Goal: Information Seeking & Learning: Learn about a topic

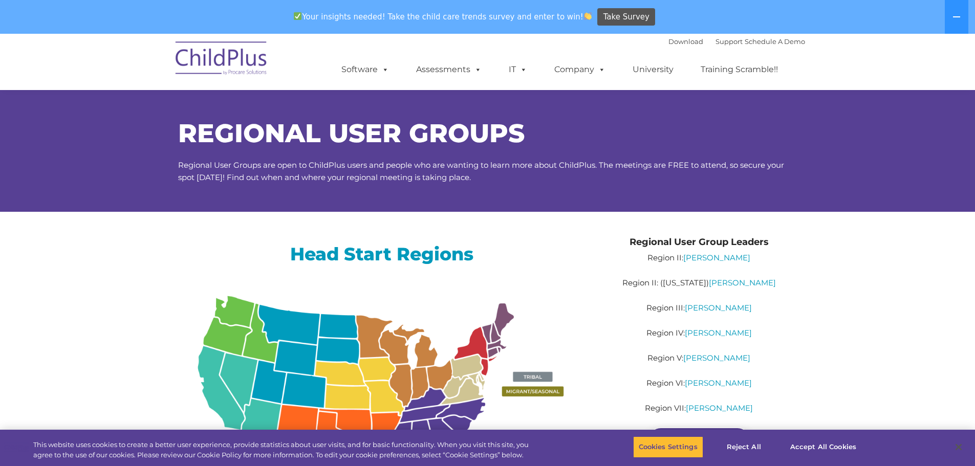
scroll to position [723, 0]
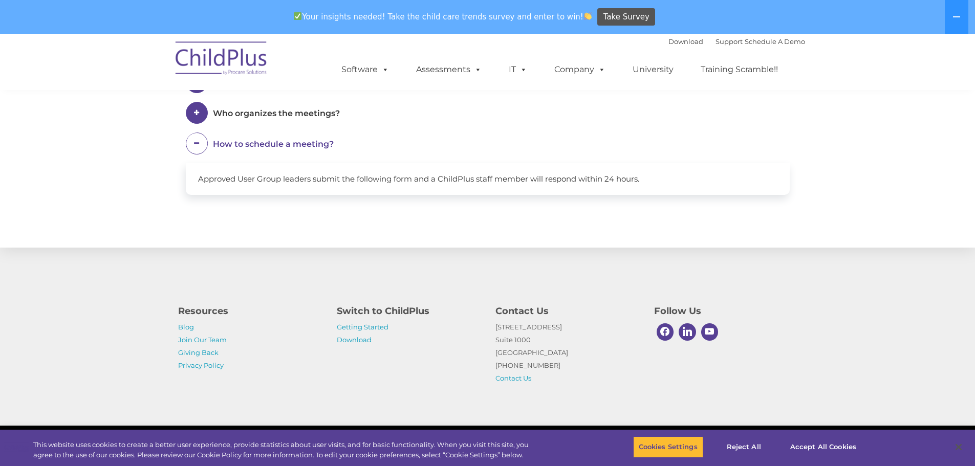
click at [280, 114] on span "Who organizes the meetings?" at bounding box center [276, 114] width 127 height 10
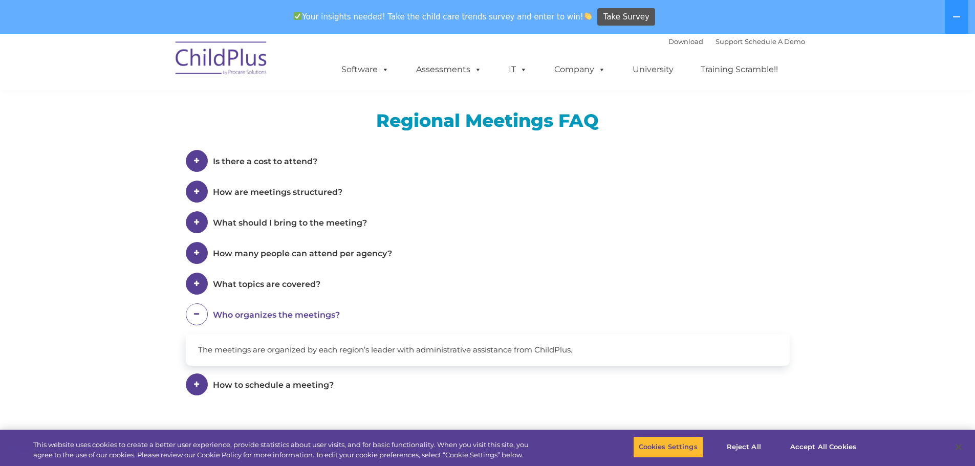
scroll to position [517, 0]
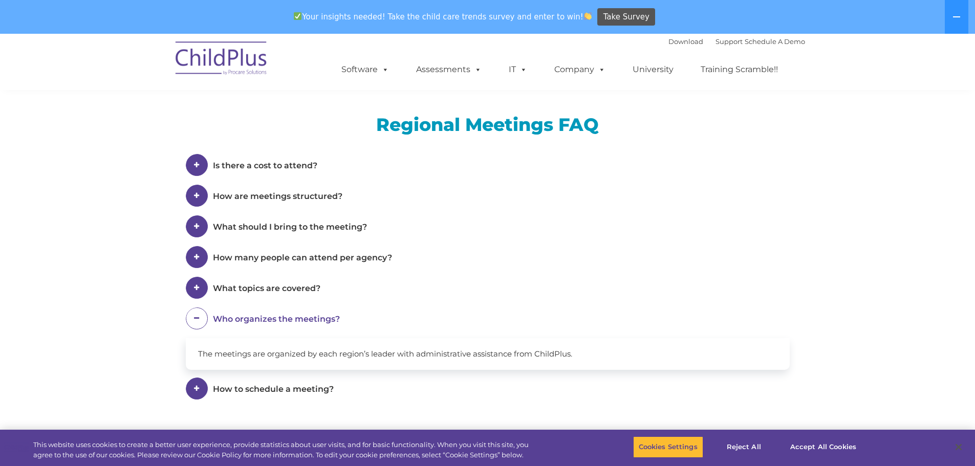
click at [245, 289] on span "What topics are covered?" at bounding box center [267, 289] width 108 height 10
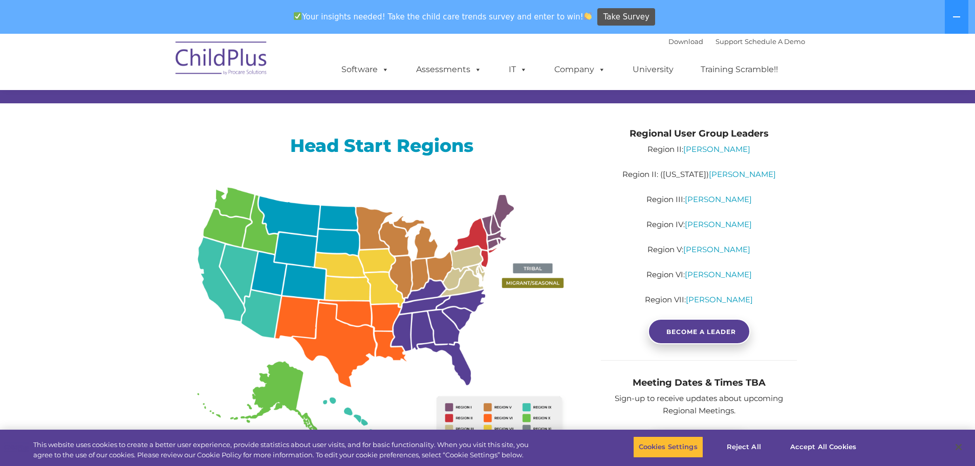
scroll to position [108, 0]
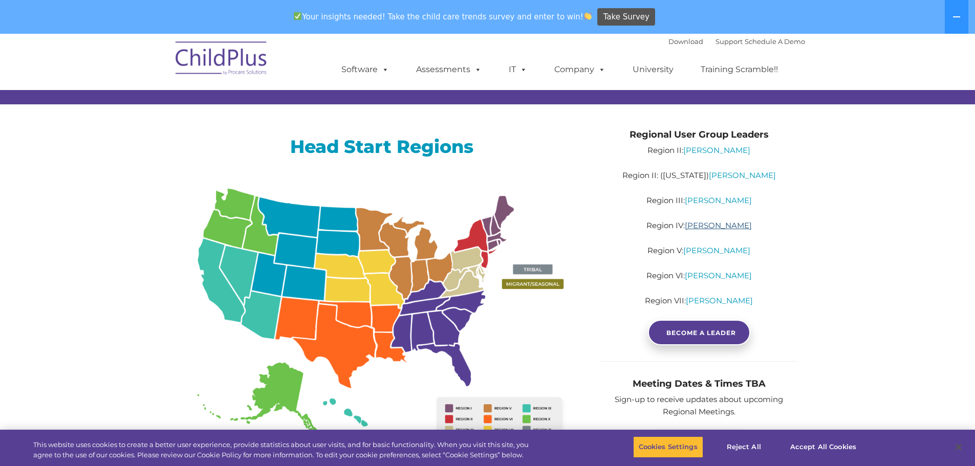
click at [718, 227] on link "Sabrina Keen" at bounding box center [718, 226] width 67 height 10
click at [752, 75] on link "Training Scramble!!" at bounding box center [740, 69] width 98 height 20
click at [723, 67] on link "Training Scramble!!" at bounding box center [740, 69] width 98 height 20
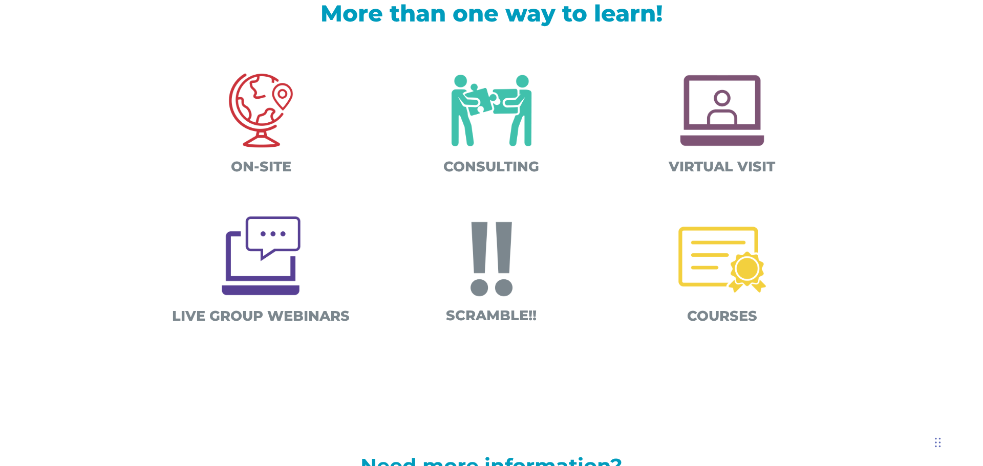
scroll to position [369, 0]
click at [251, 258] on img at bounding box center [260, 255] width 99 height 99
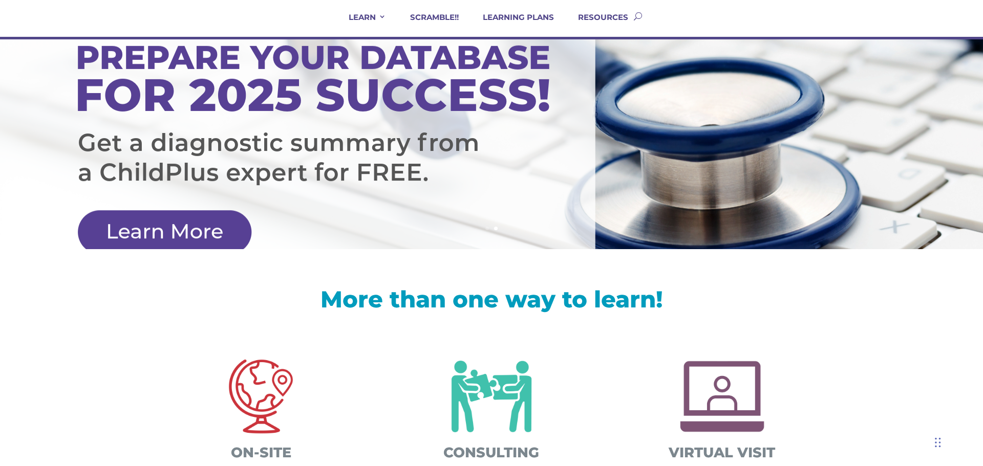
scroll to position [0, 0]
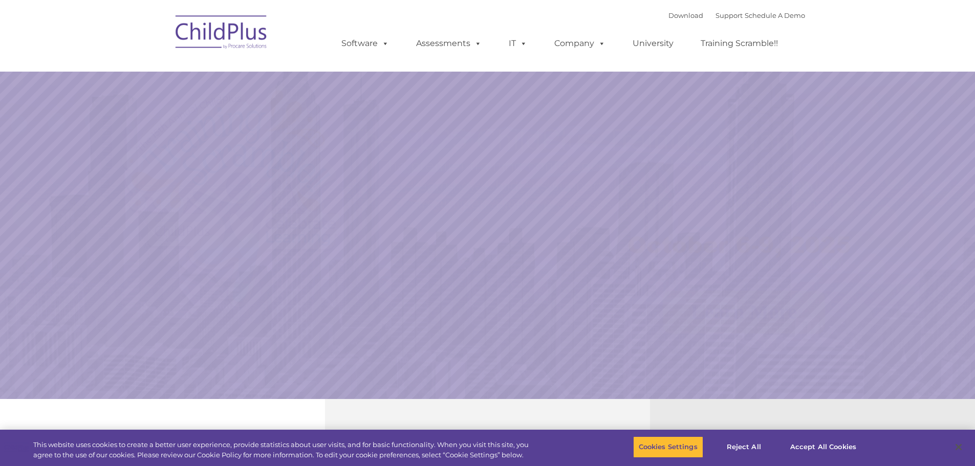
select select "MEDIUM"
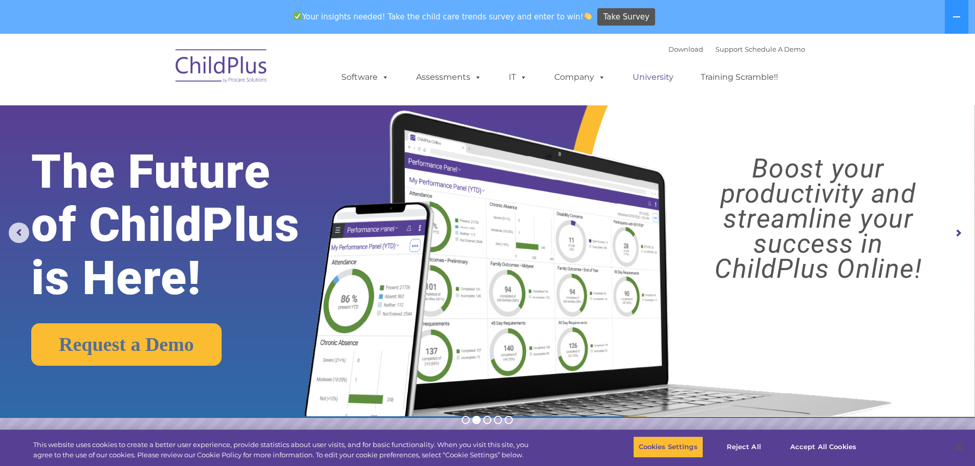
click at [656, 78] on link "University" at bounding box center [653, 77] width 61 height 20
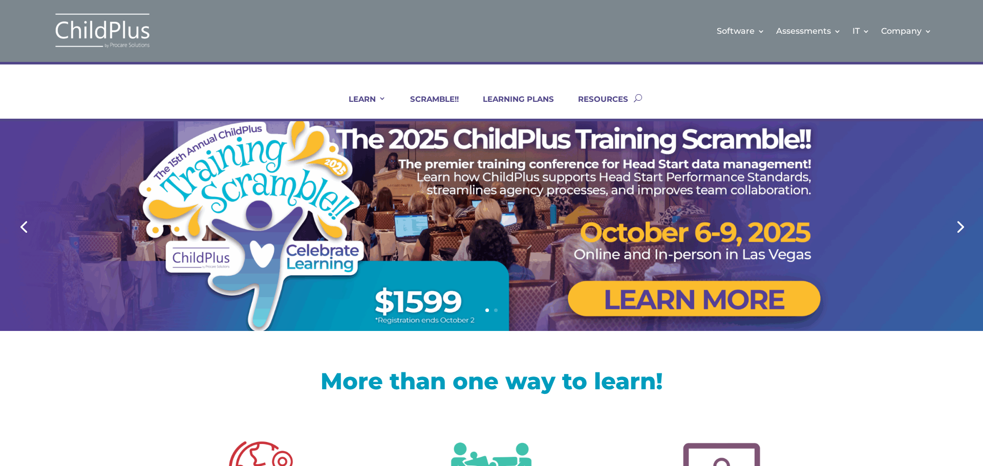
click at [957, 225] on link "Next" at bounding box center [959, 226] width 25 height 25
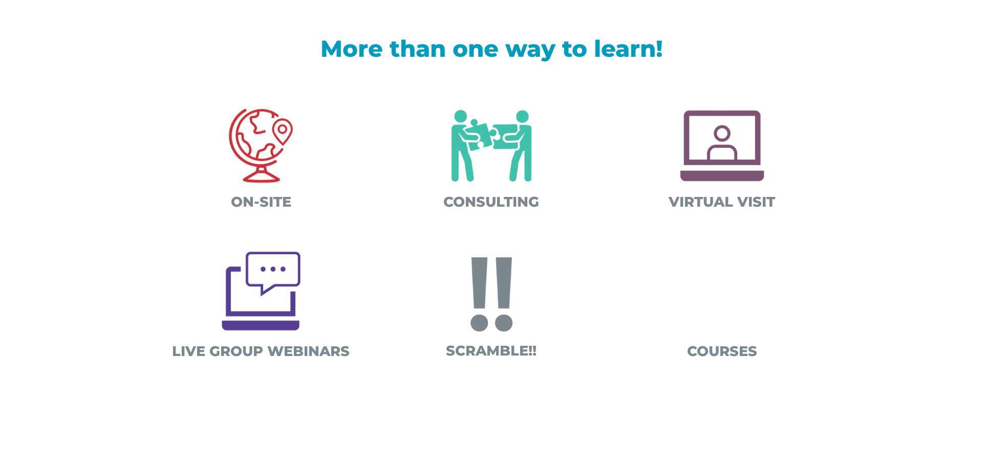
scroll to position [330, 0]
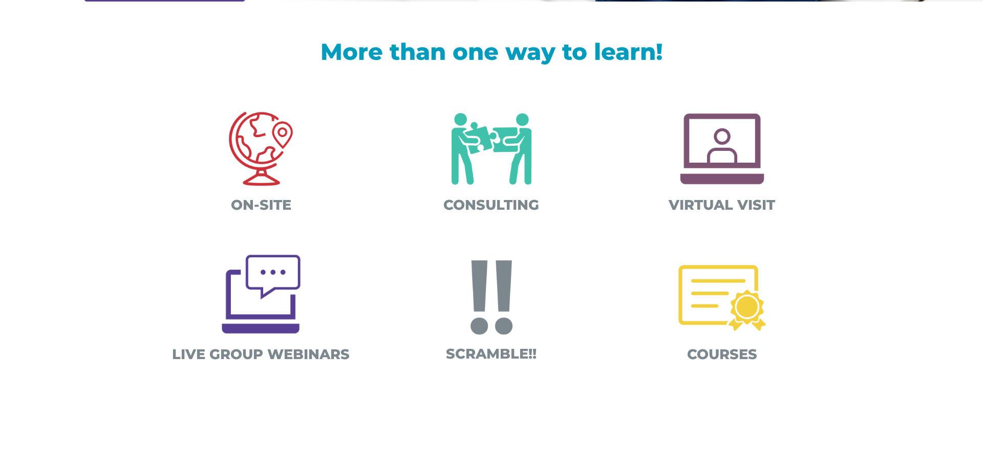
click at [722, 294] on img at bounding box center [722, 298] width 107 height 107
click at [726, 183] on img at bounding box center [722, 149] width 107 height 107
click at [715, 202] on span "VIRTUAL VISIT" at bounding box center [722, 205] width 106 height 17
click at [255, 135] on img at bounding box center [260, 149] width 107 height 107
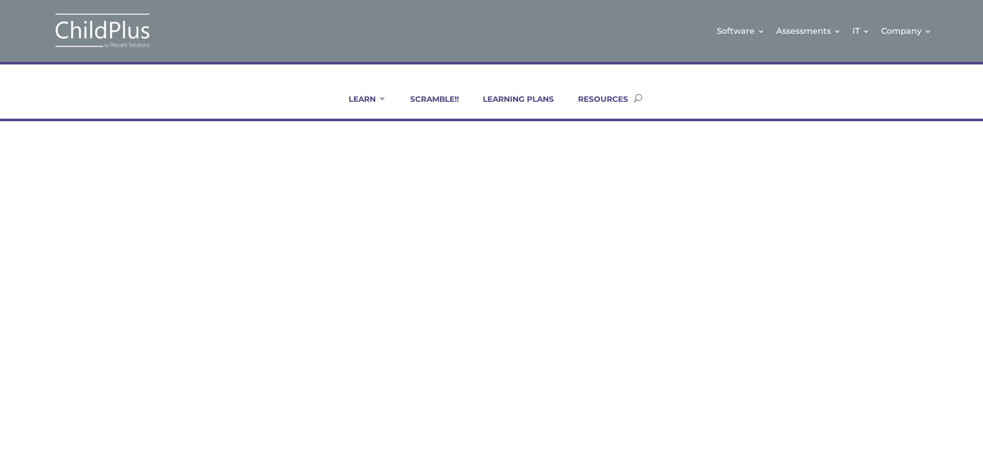
drag, startPoint x: 0, startPoint y: 0, endPoint x: 713, endPoint y: 157, distance: 729.6
click at [713, 157] on div "Certifications & PIR Coaching We offer two distinct options for online learning…" at bounding box center [629, 242] width 379 height 178
